Goal: Check status: Check status

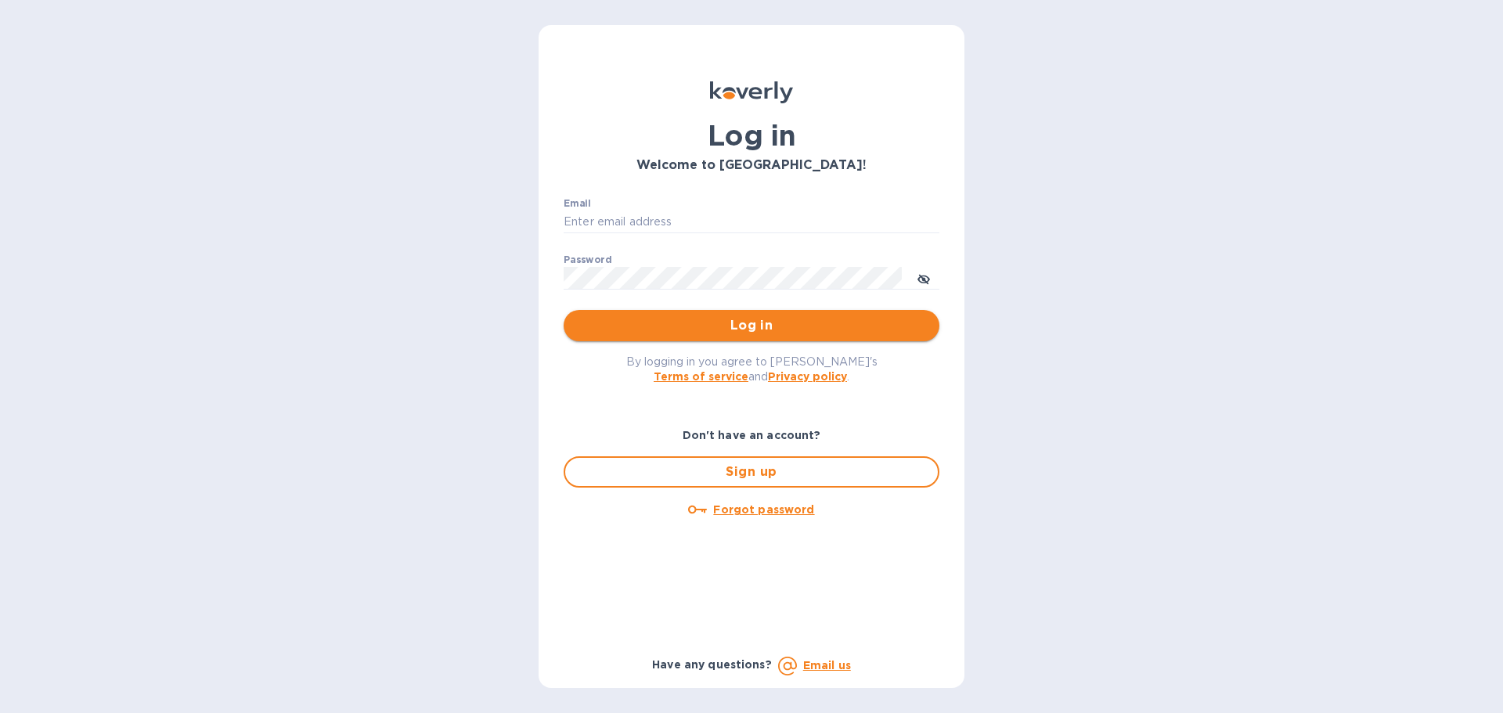
type input "syim@ulogusa.com"
click at [650, 337] on button "Log in" at bounding box center [751, 325] width 376 height 31
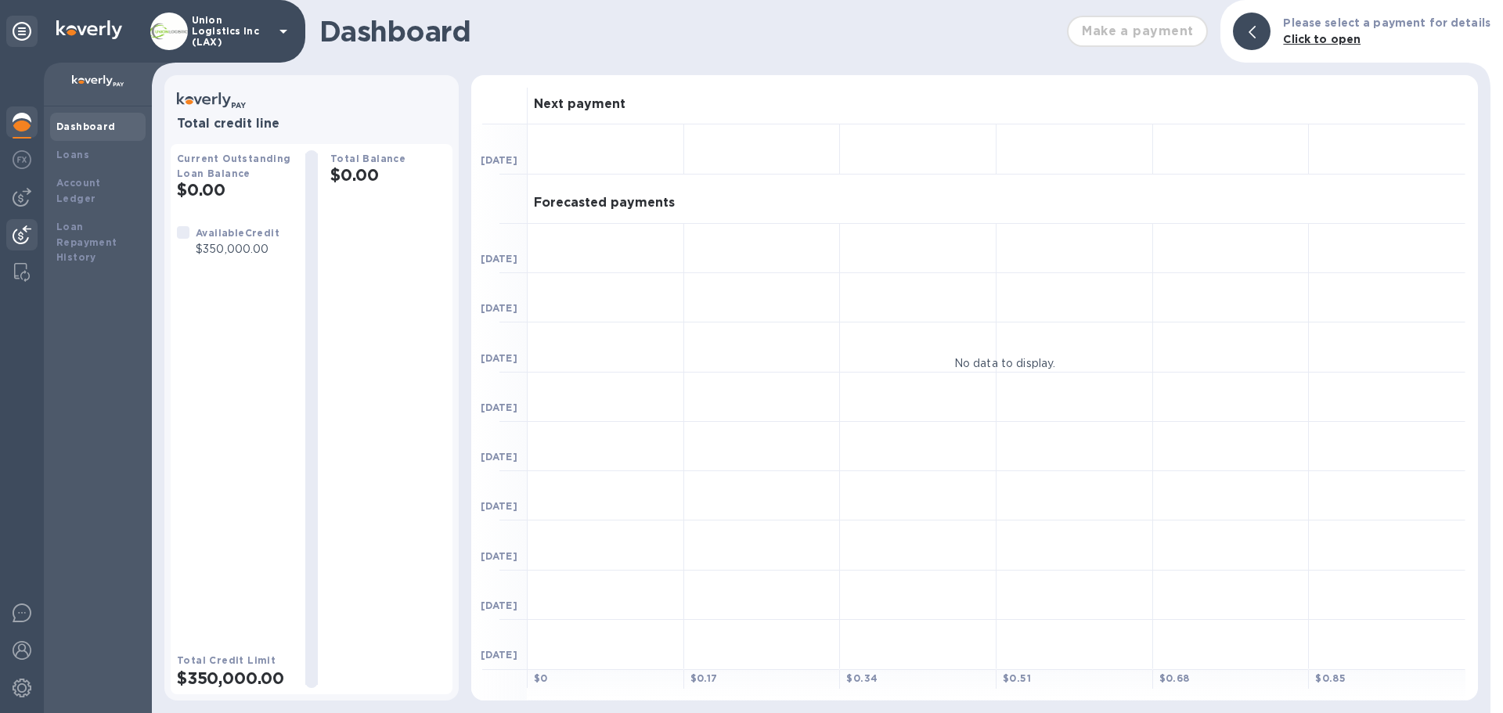
click at [22, 243] on img at bounding box center [22, 234] width 19 height 19
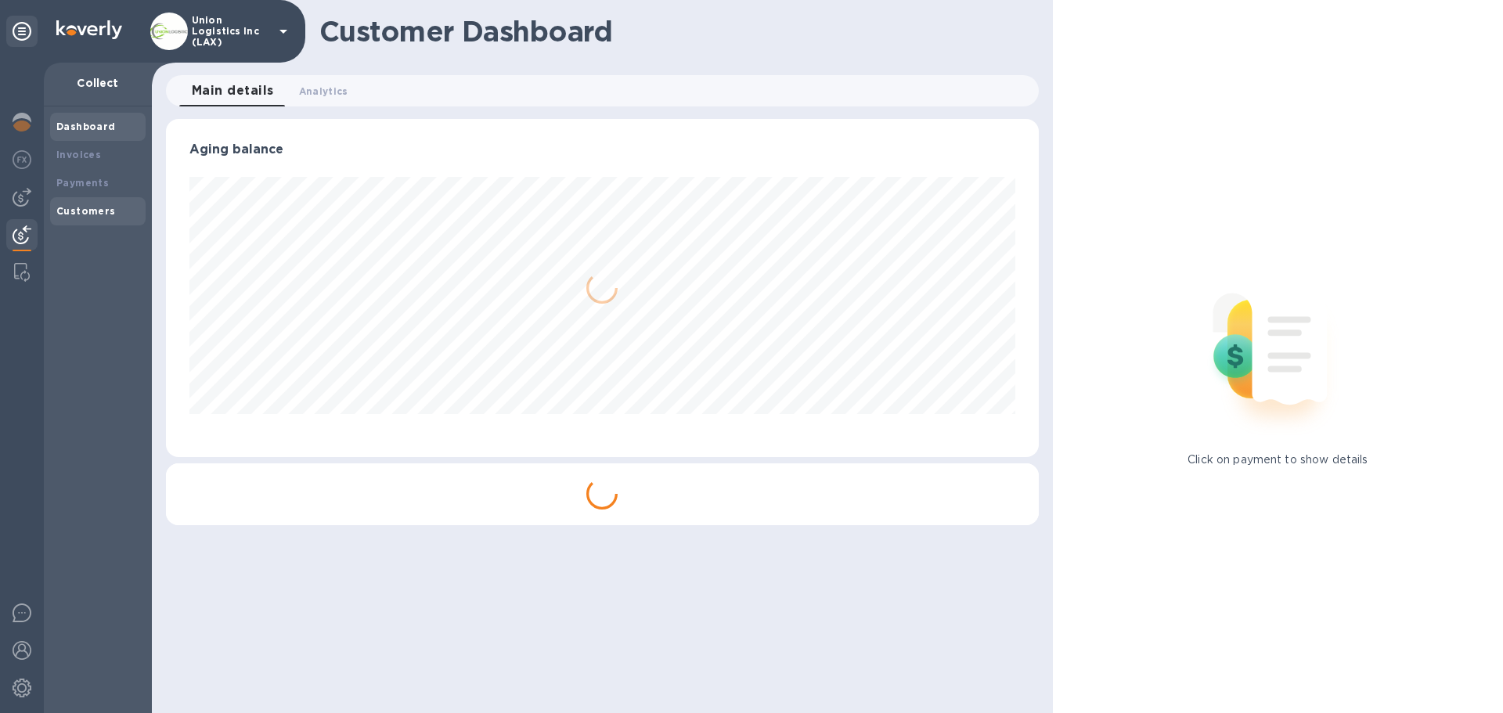
scroll to position [338, 872]
click at [103, 184] on b "Payments" at bounding box center [82, 183] width 52 height 12
